Goal: Information Seeking & Learning: Learn about a topic

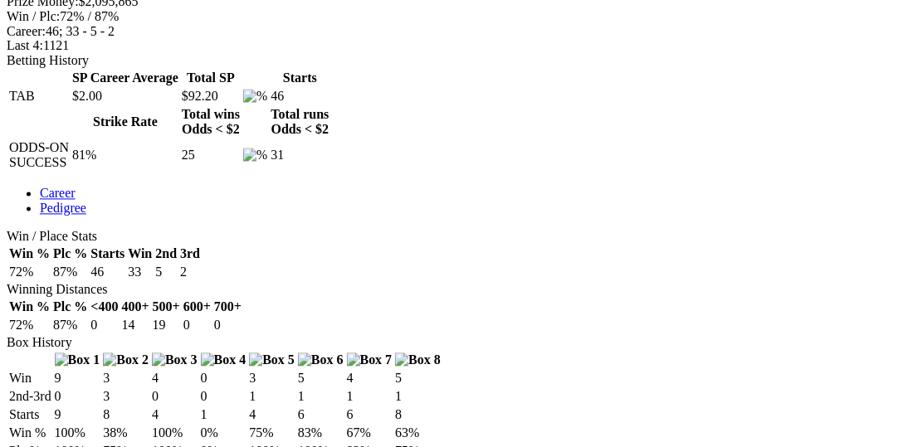
scroll to position [853, 0]
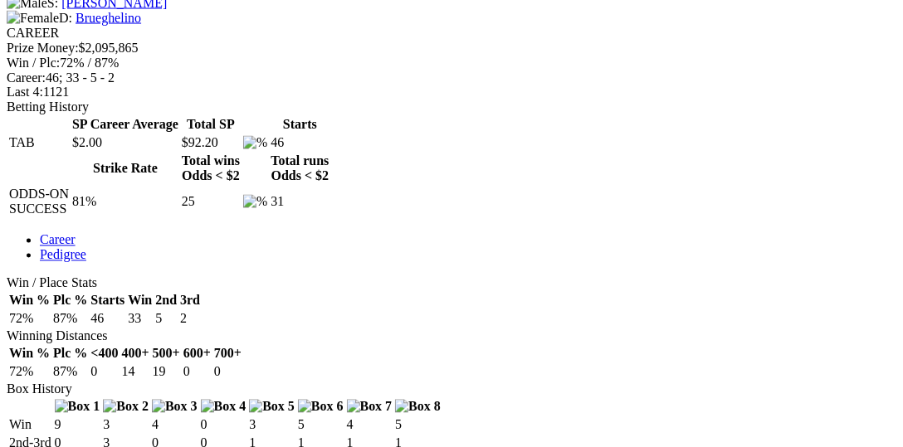
scroll to position [682, 0]
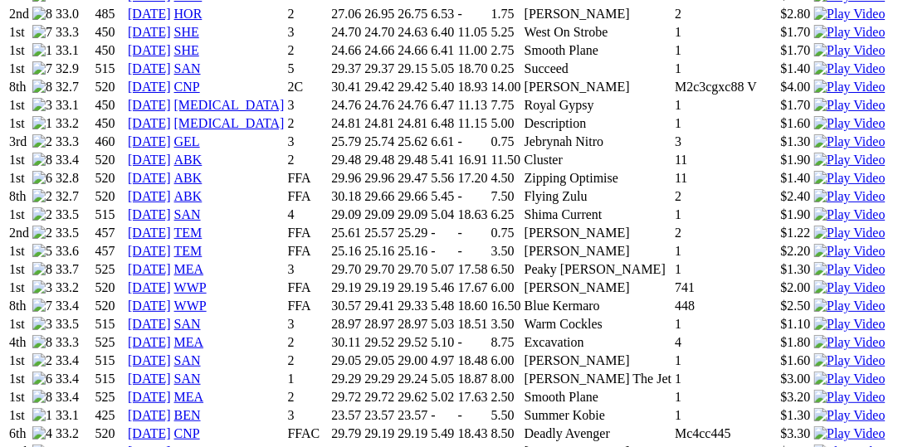
scroll to position [1451, 0]
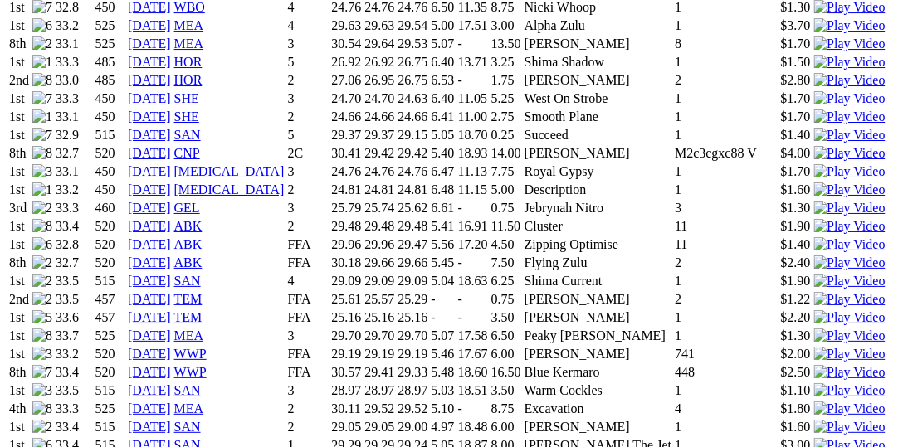
click at [814, 438] on img at bounding box center [849, 445] width 71 height 15
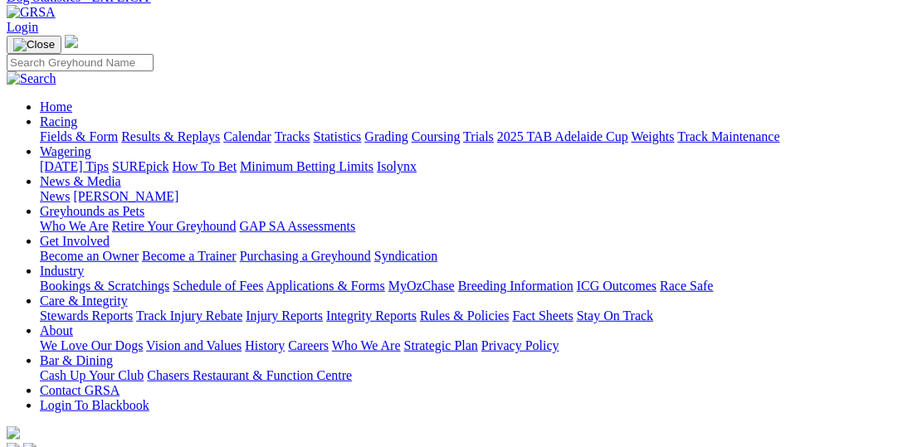
scroll to position [0, 0]
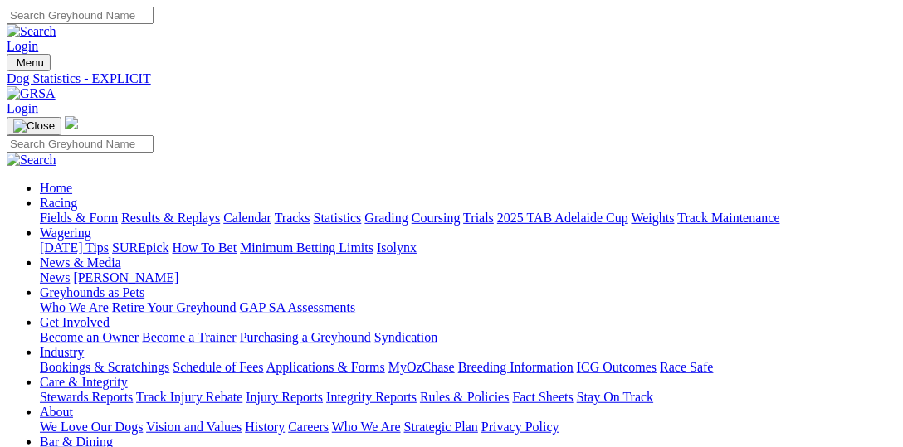
click at [154, 22] on input "Search" at bounding box center [80, 15] width 147 height 17
type input "Slick Splits"
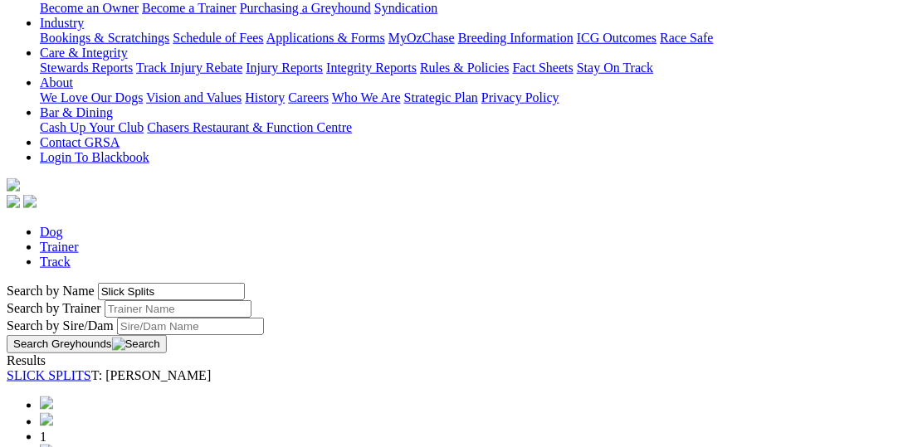
scroll to position [341, 0]
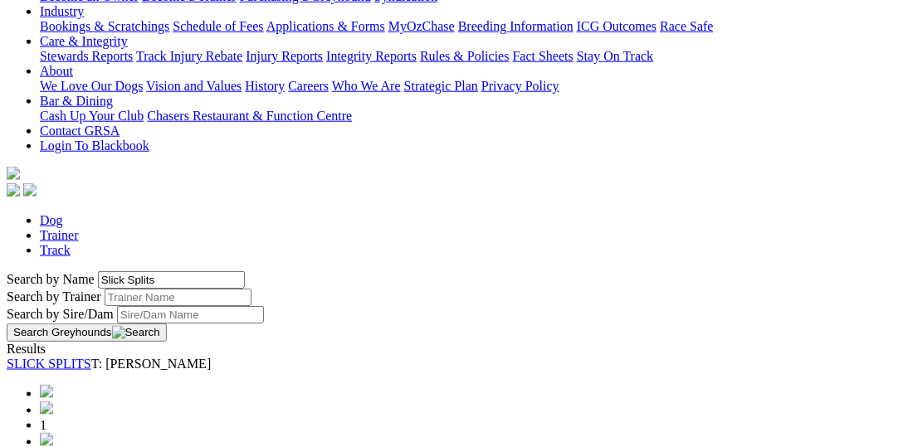
click at [91, 357] on link "SLICK SPLITS" at bounding box center [49, 364] width 85 height 14
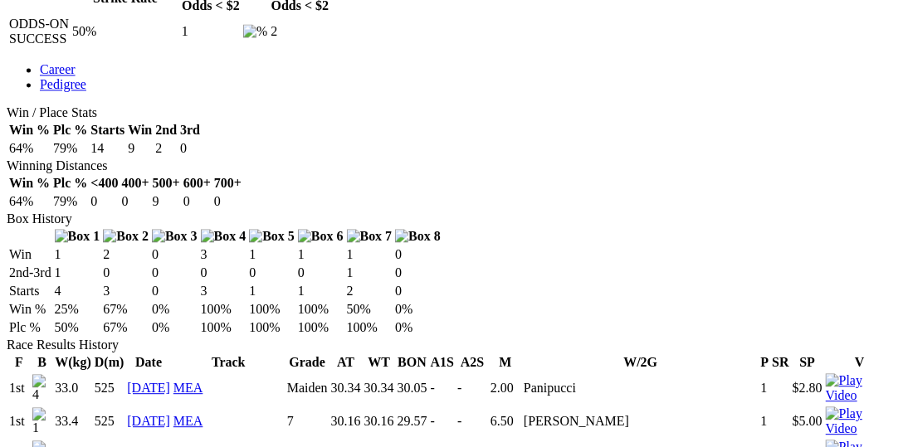
scroll to position [853, 0]
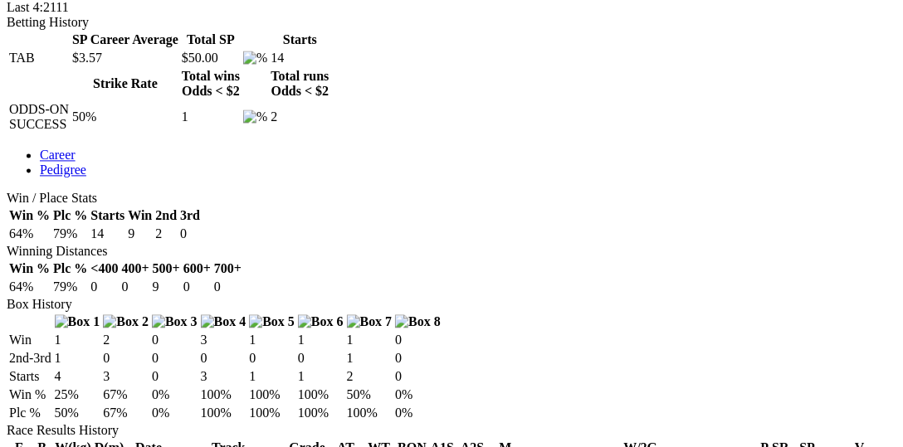
scroll to position [768, 0]
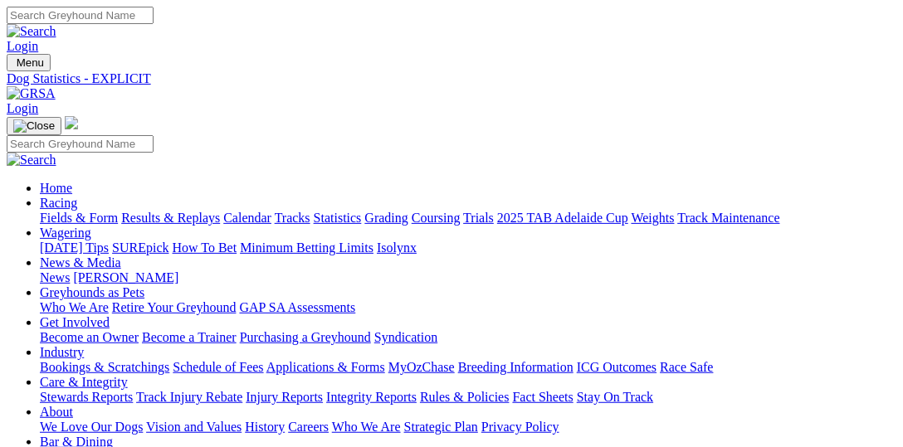
click at [72, 211] on link "Fields & Form" at bounding box center [79, 218] width 78 height 14
select select "VIC"
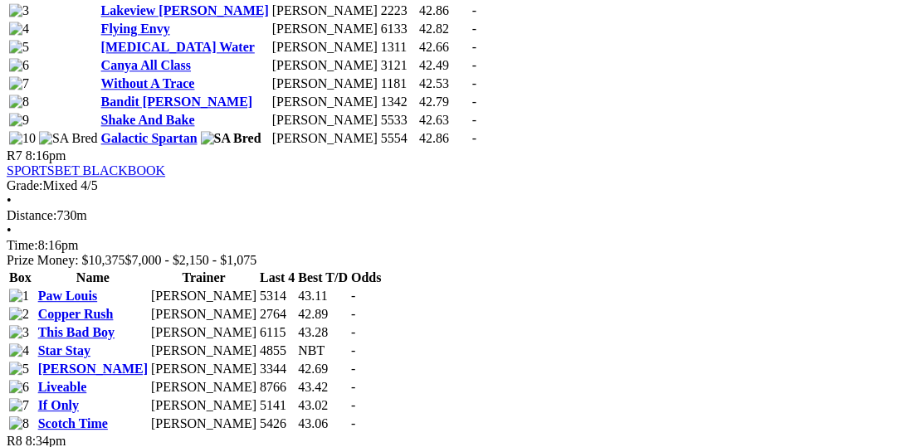
scroll to position [2391, 0]
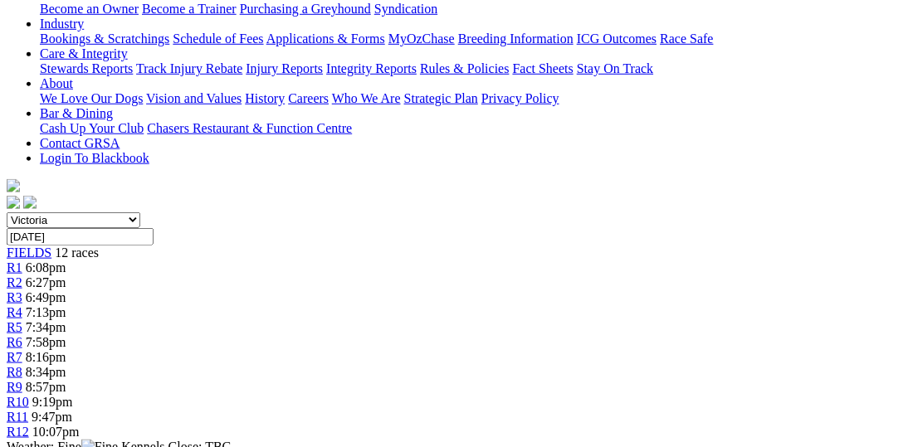
scroll to position [341, 0]
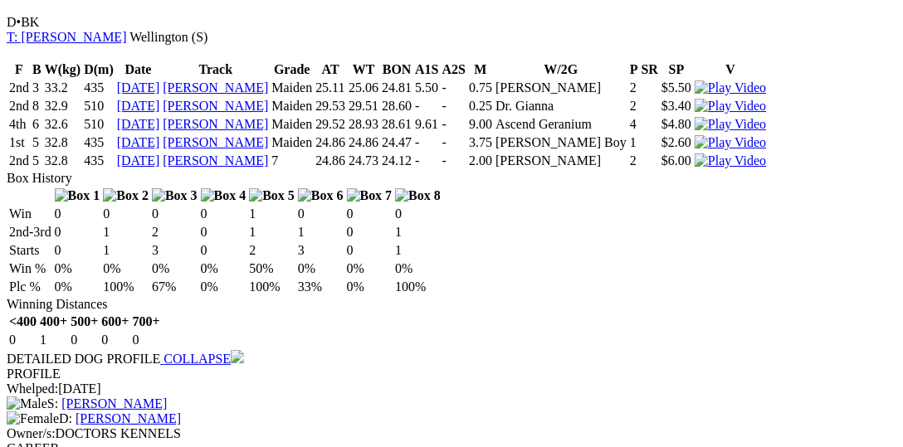
scroll to position [4866, 0]
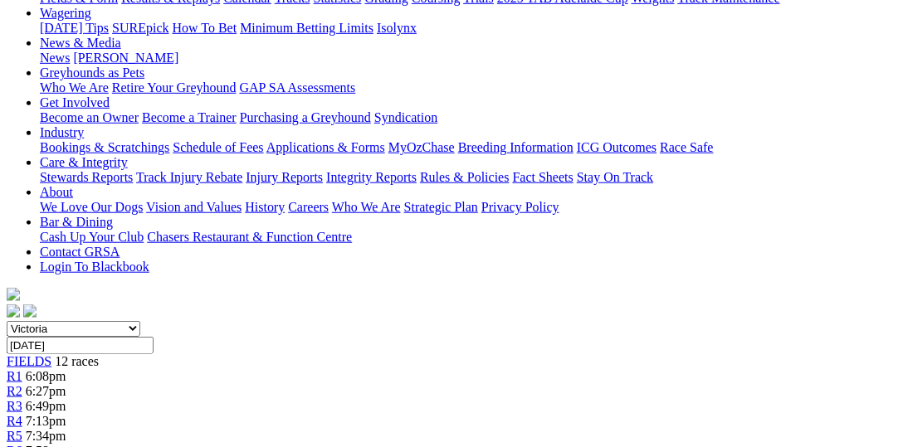
scroll to position [256, 0]
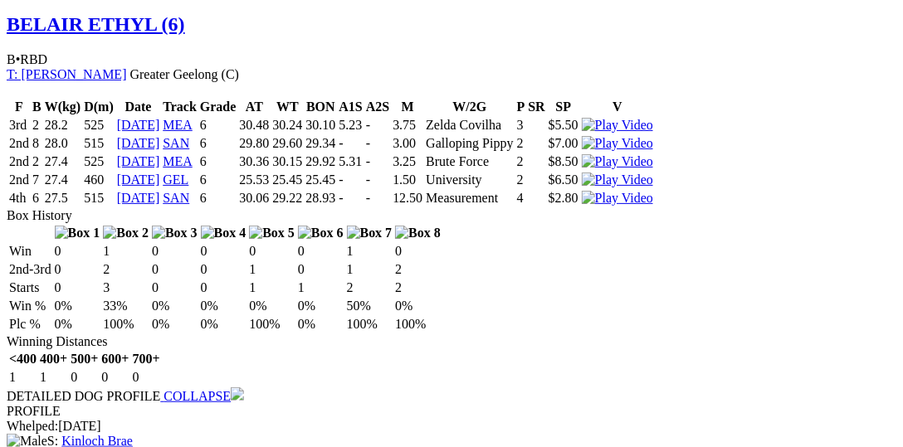
scroll to position [5463, 0]
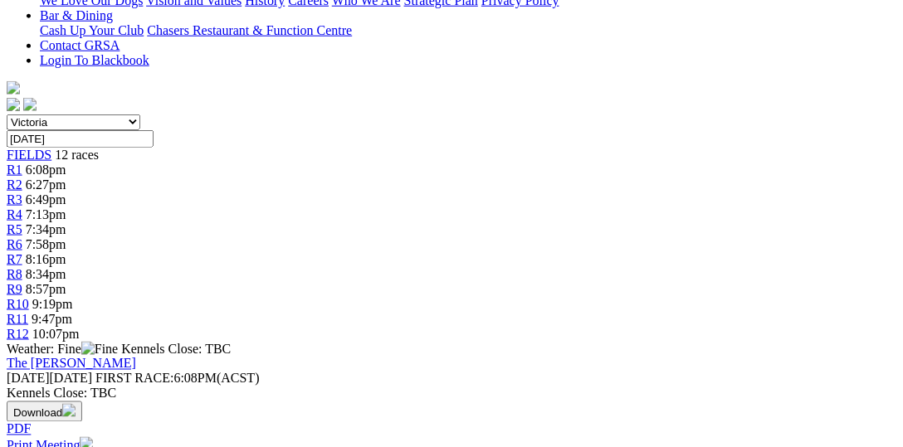
scroll to position [512, 0]
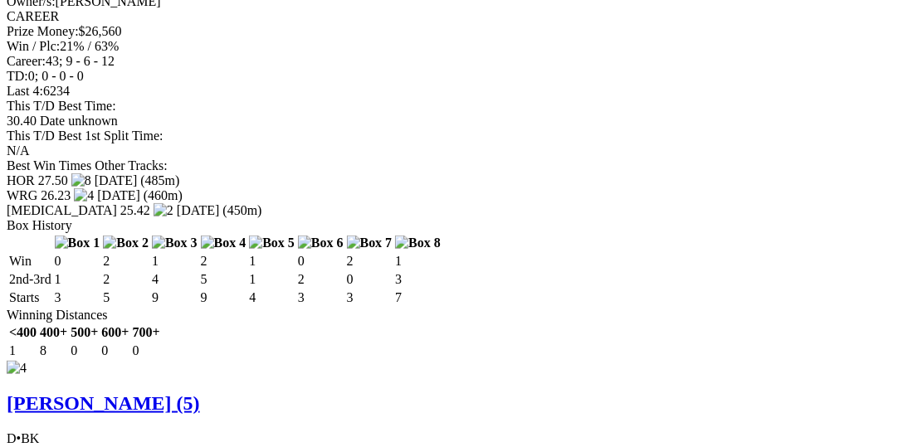
scroll to position [3415, 0]
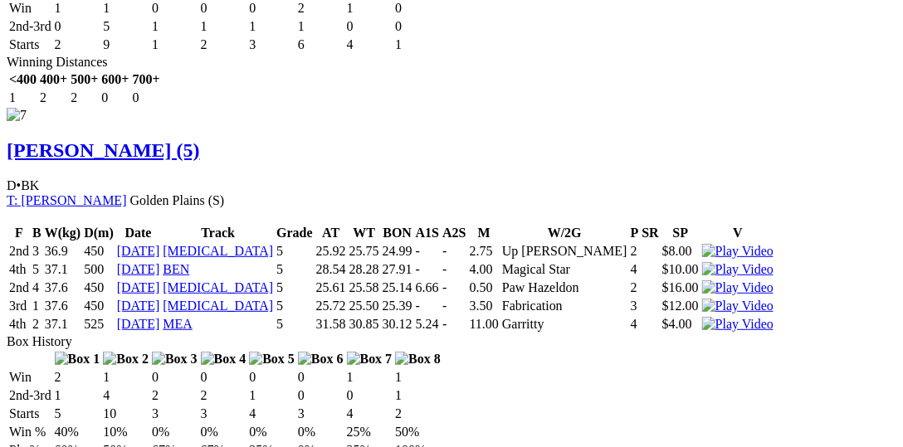
scroll to position [6488, 0]
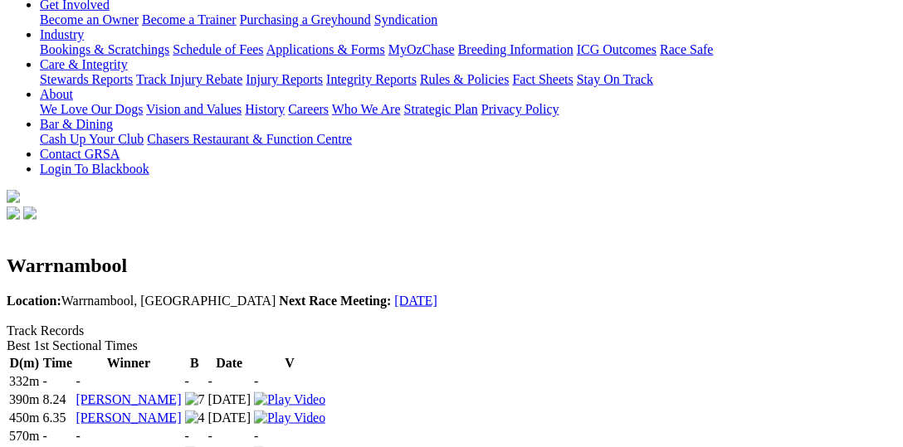
scroll to position [341, 0]
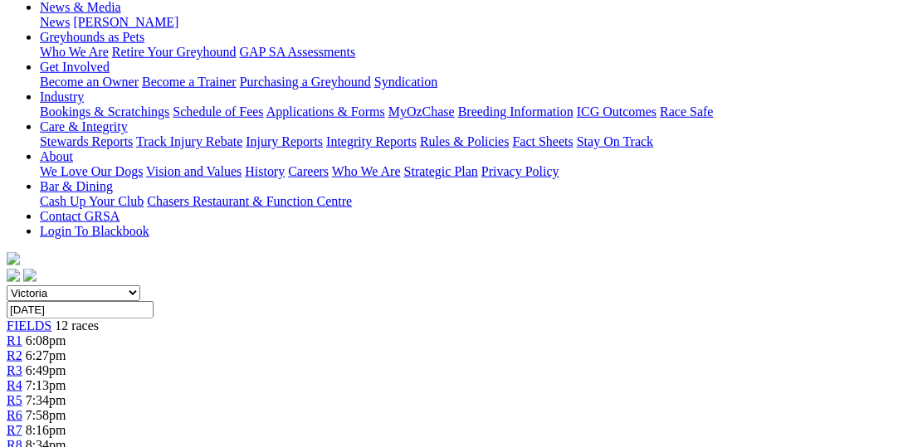
scroll to position [256, 0]
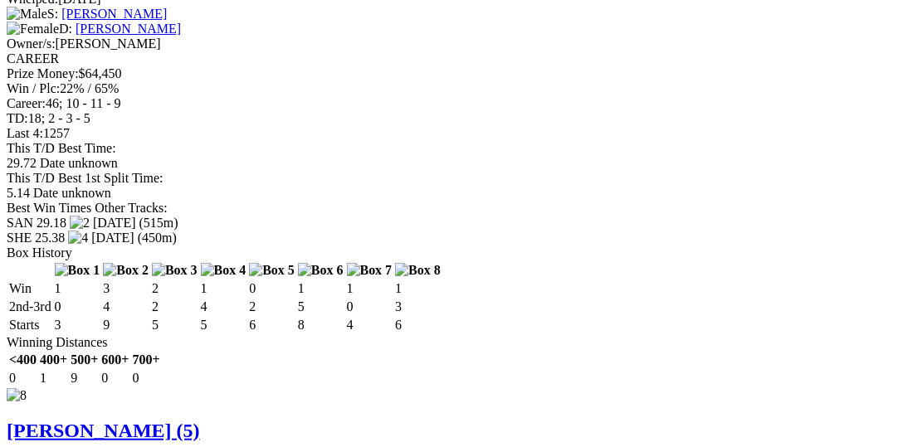
scroll to position [6830, 0]
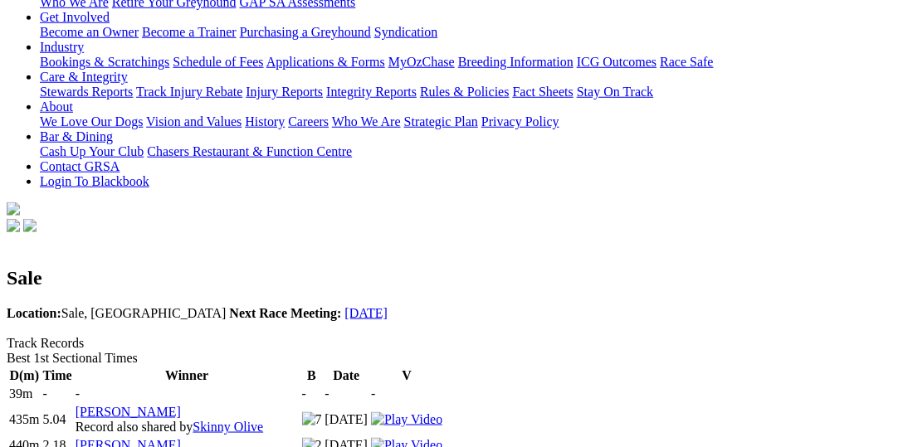
scroll to position [341, 0]
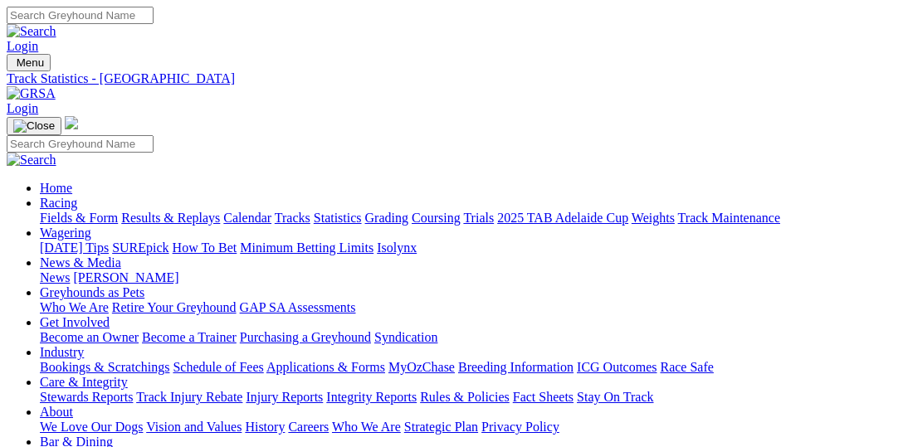
scroll to position [341, 0]
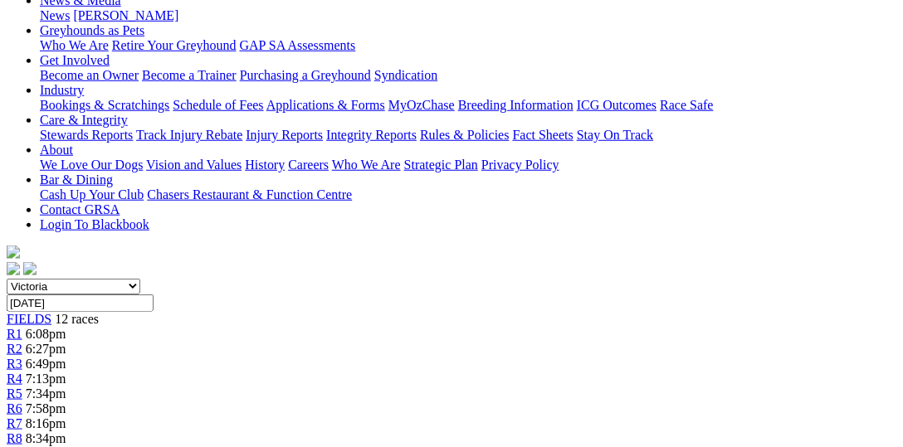
scroll to position [427, 0]
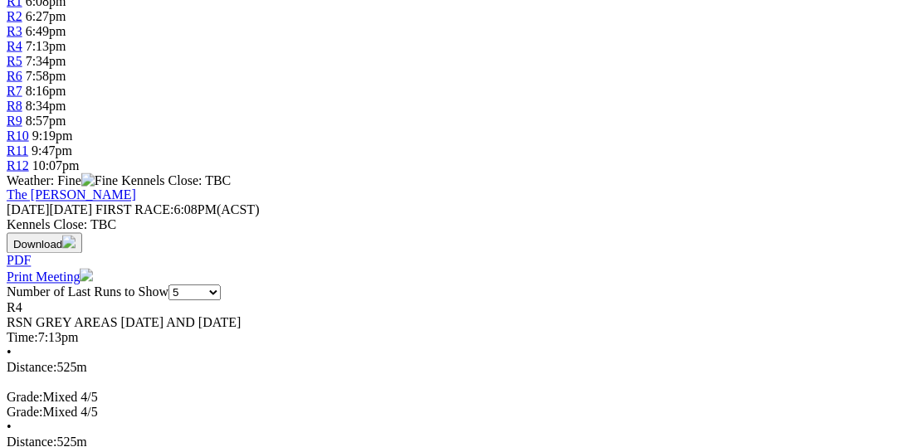
scroll to position [598, 0]
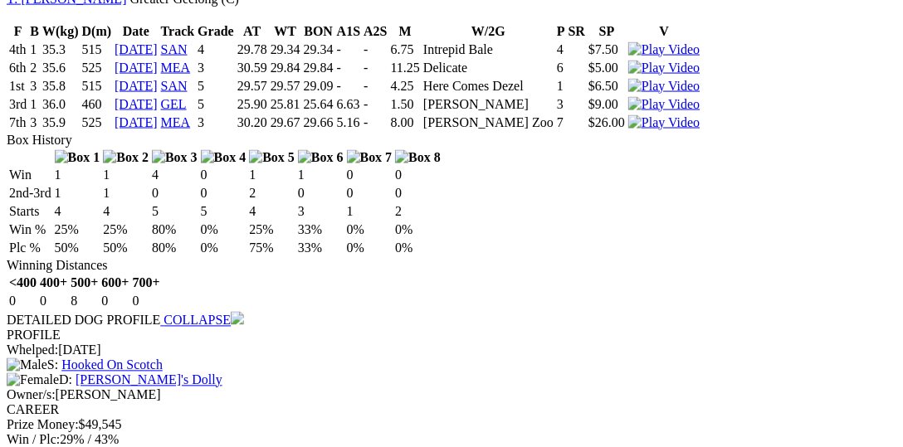
scroll to position [2219, 0]
